Goal: Navigation & Orientation: Find specific page/section

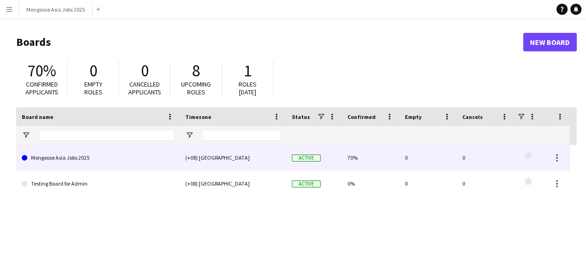
click at [113, 159] on link "Mongoose Asia Jobs 2025" at bounding box center [98, 158] width 152 height 26
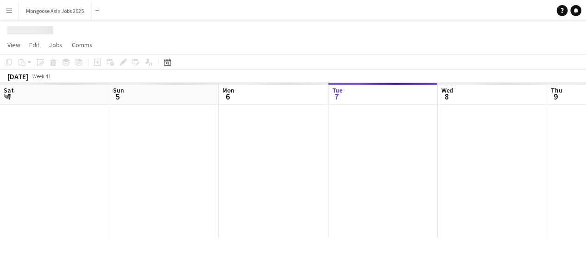
scroll to position [0, 221]
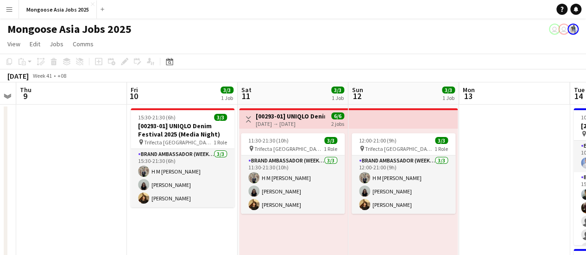
drag, startPoint x: 348, startPoint y: 180, endPoint x: 32, endPoint y: 193, distance: 316.2
click at [32, 193] on app-calendar-viewport "Mon 6 Tue 7 3/3 1 Job Wed 8 Thu 9 Fri 10 3/3 1 Job Sat 11 3/3 1 Job Sun 12 3/3 …" at bounding box center [293, 243] width 586 height 322
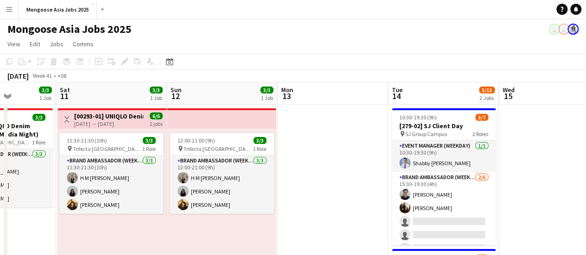
scroll to position [0, 307]
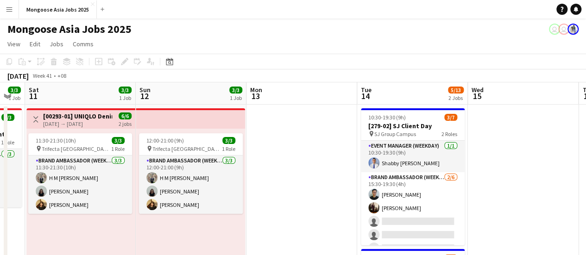
drag, startPoint x: 490, startPoint y: 176, endPoint x: 277, endPoint y: 175, distance: 212.6
click at [277, 175] on app-calendar-viewport "Wed 8 Thu 9 Fri 10 3/3 1 Job Sat 11 3/3 1 Job Sun 12 3/3 1 Job Mon 13 Tue 14 5/…" at bounding box center [293, 243] width 586 height 322
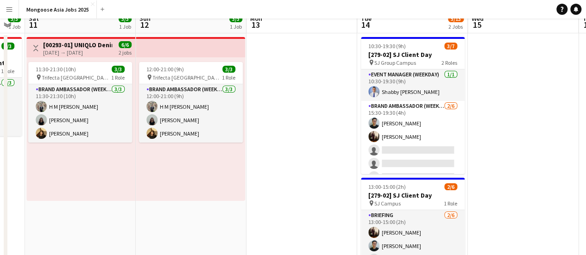
scroll to position [9, 0]
